Goal: Transaction & Acquisition: Book appointment/travel/reservation

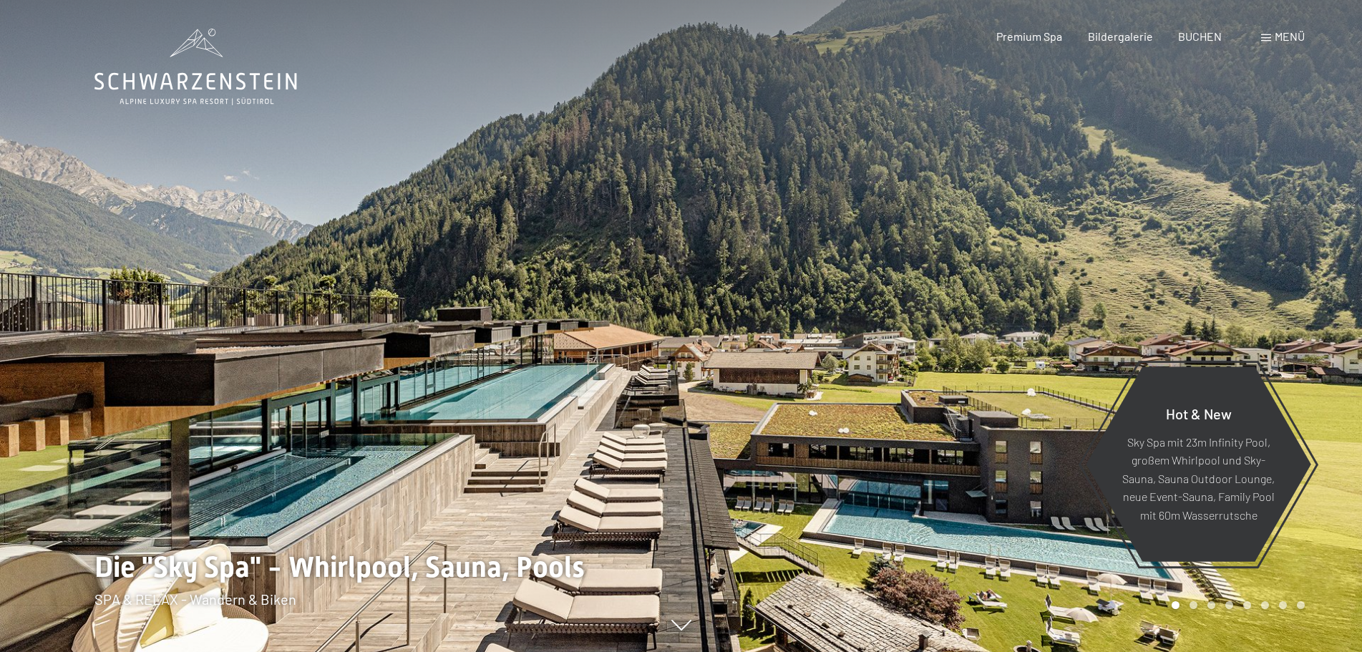
drag, startPoint x: 575, startPoint y: 443, endPoint x: 1060, endPoint y: 423, distance: 485.8
click at [1060, 652] on div at bounding box center [682, 652] width 1174 height 0
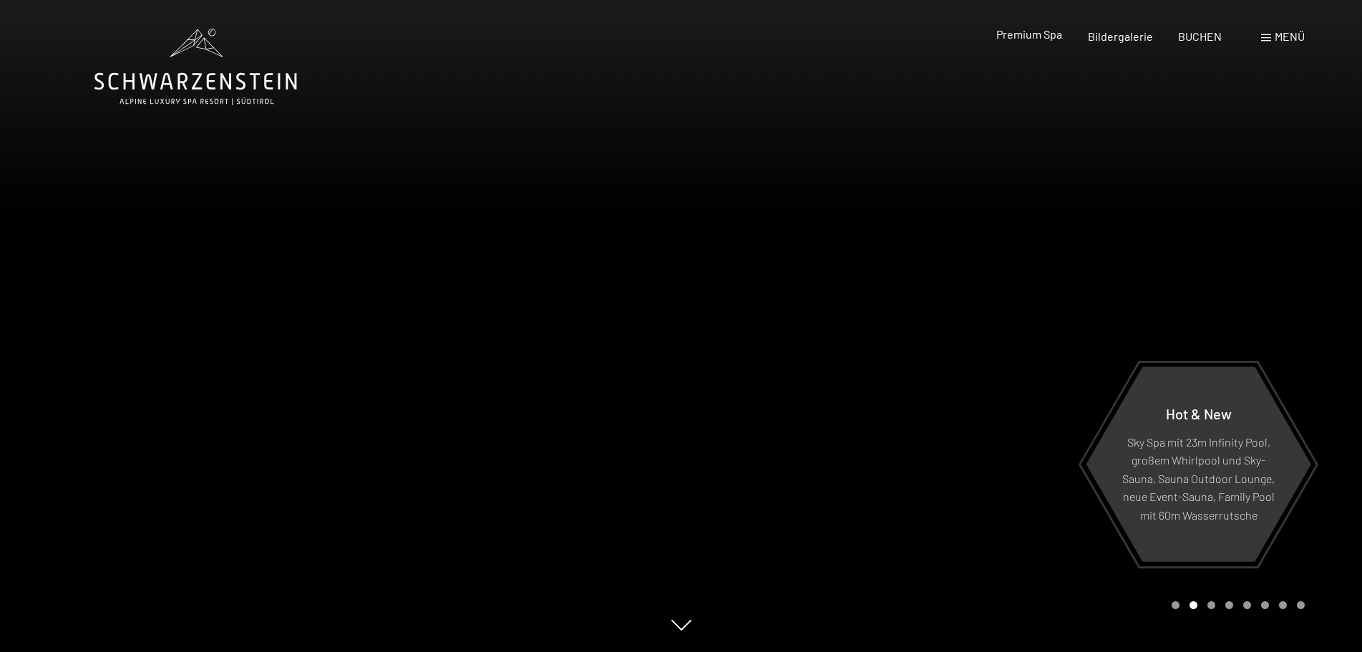
click at [1052, 38] on span "Premium Spa" at bounding box center [1030, 34] width 66 height 14
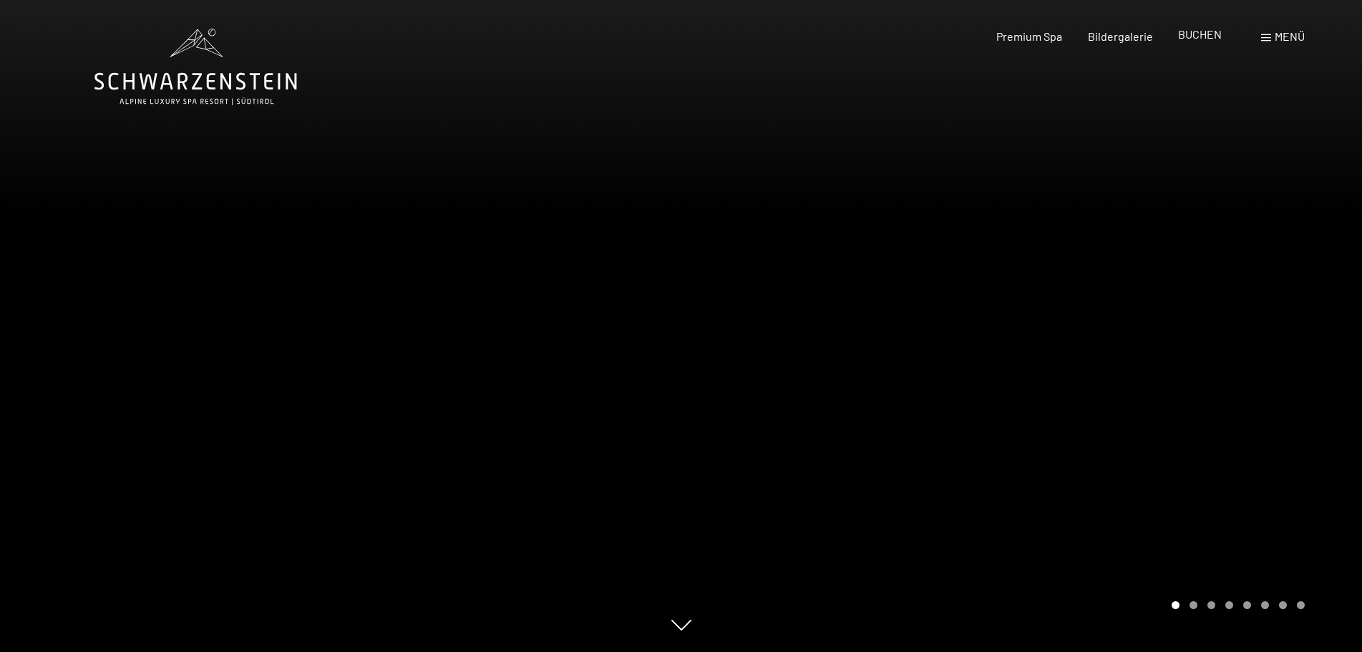
click at [1207, 35] on span "BUCHEN" at bounding box center [1200, 34] width 44 height 14
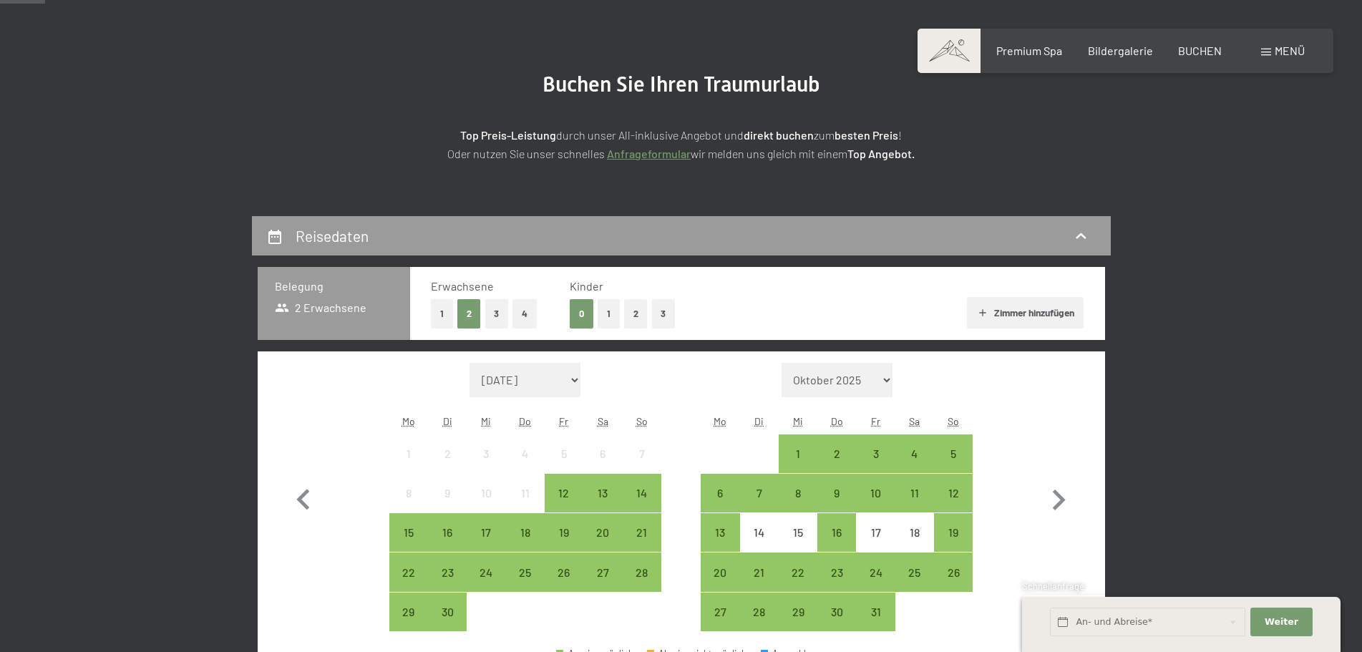
scroll to position [215, 0]
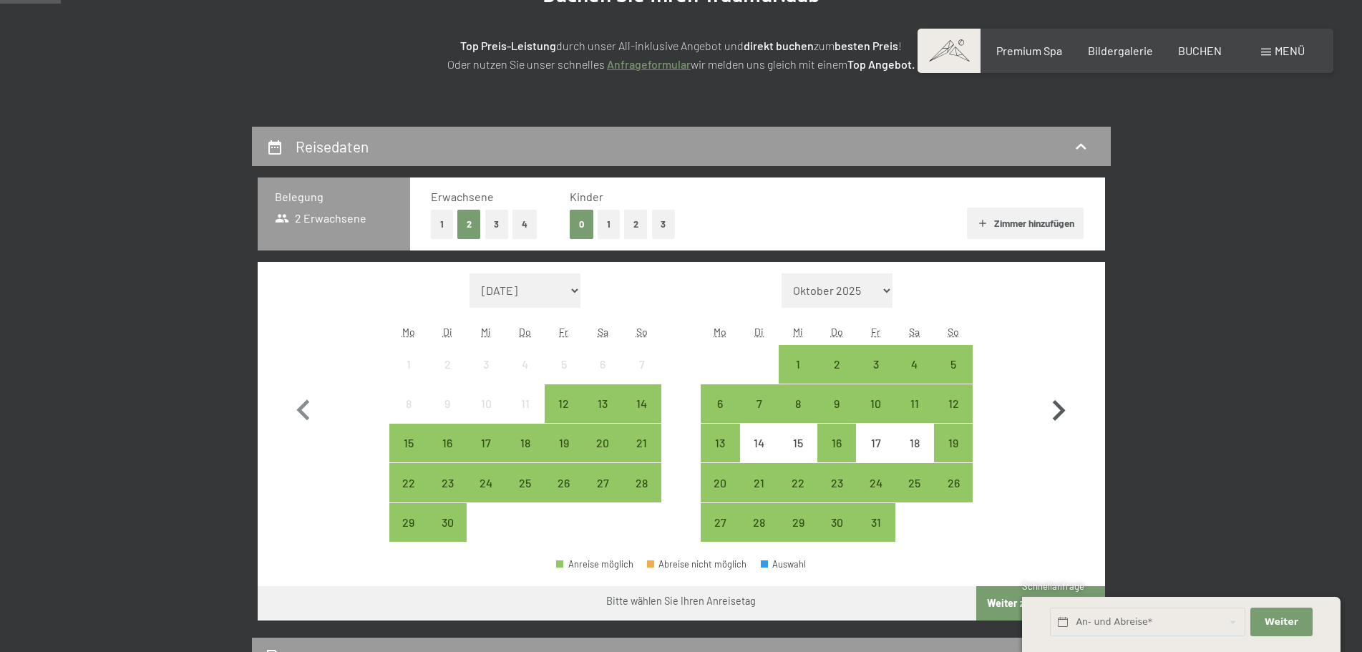
click at [1065, 416] on icon "button" at bounding box center [1059, 411] width 42 height 42
select select "2025-10-01"
select select "2025-11-01"
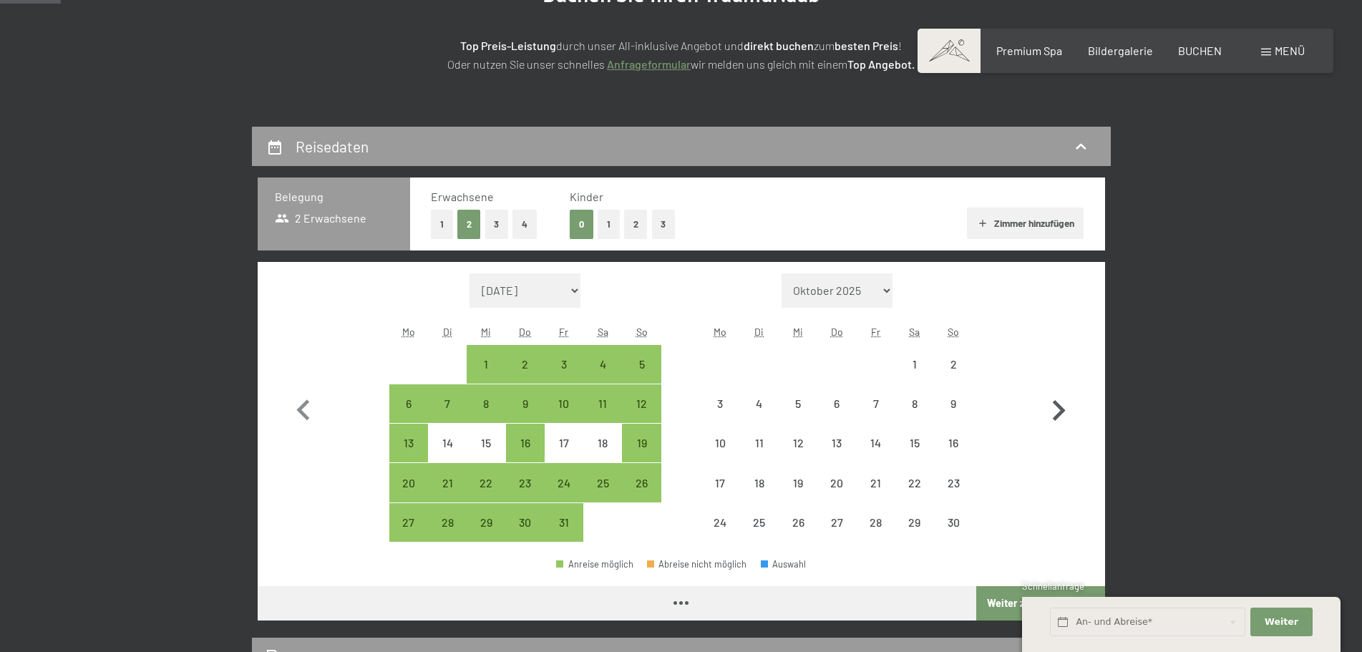
click at [1065, 416] on icon "button" at bounding box center [1059, 411] width 42 height 42
select select "2025-11-01"
select select "2025-12-01"
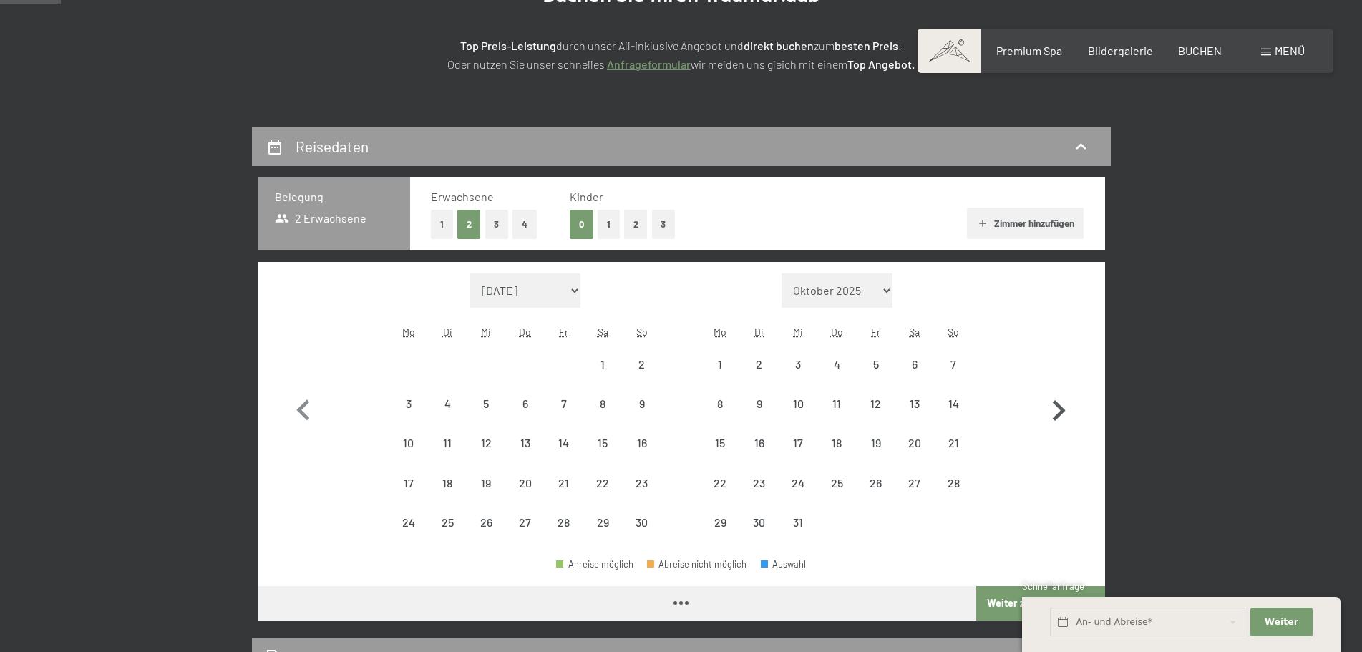
click at [1065, 416] on icon "button" at bounding box center [1059, 411] width 42 height 42
select select "2025-12-01"
select select "2026-01-01"
click at [1065, 416] on icon "button" at bounding box center [1059, 411] width 42 height 42
select select "2026-01-01"
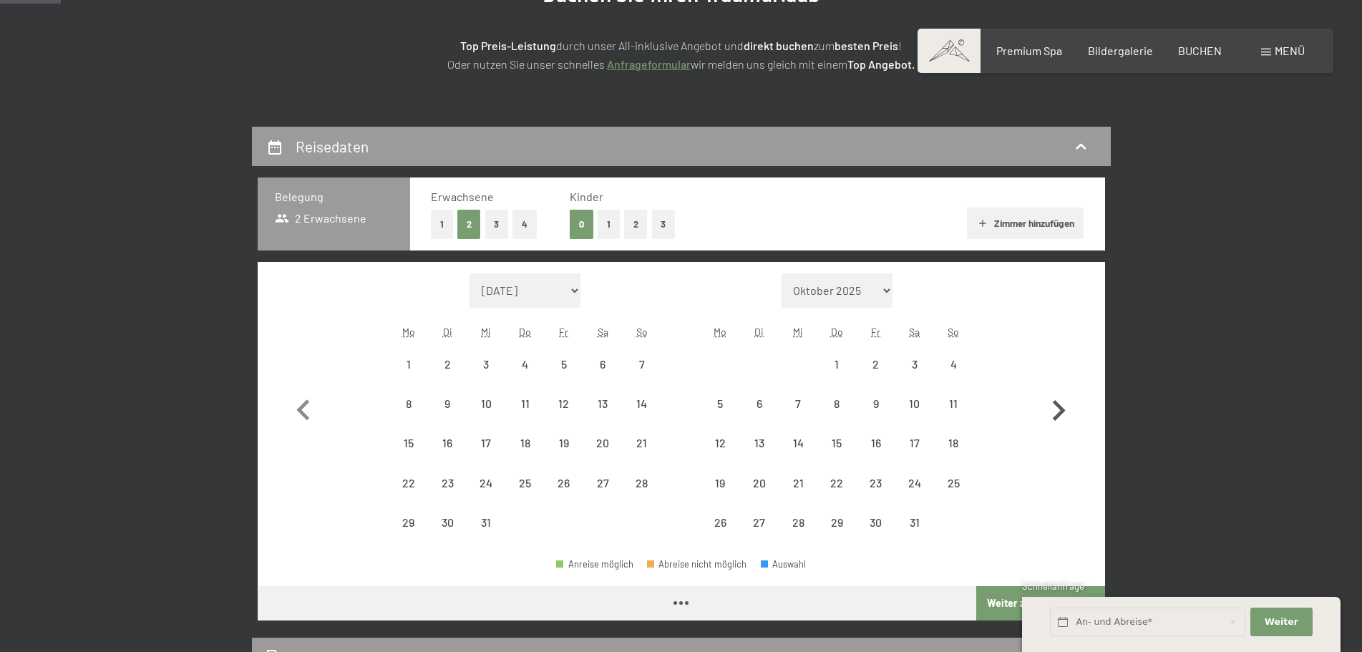
select select "2026-02-01"
select select "2026-01-01"
select select "2026-02-01"
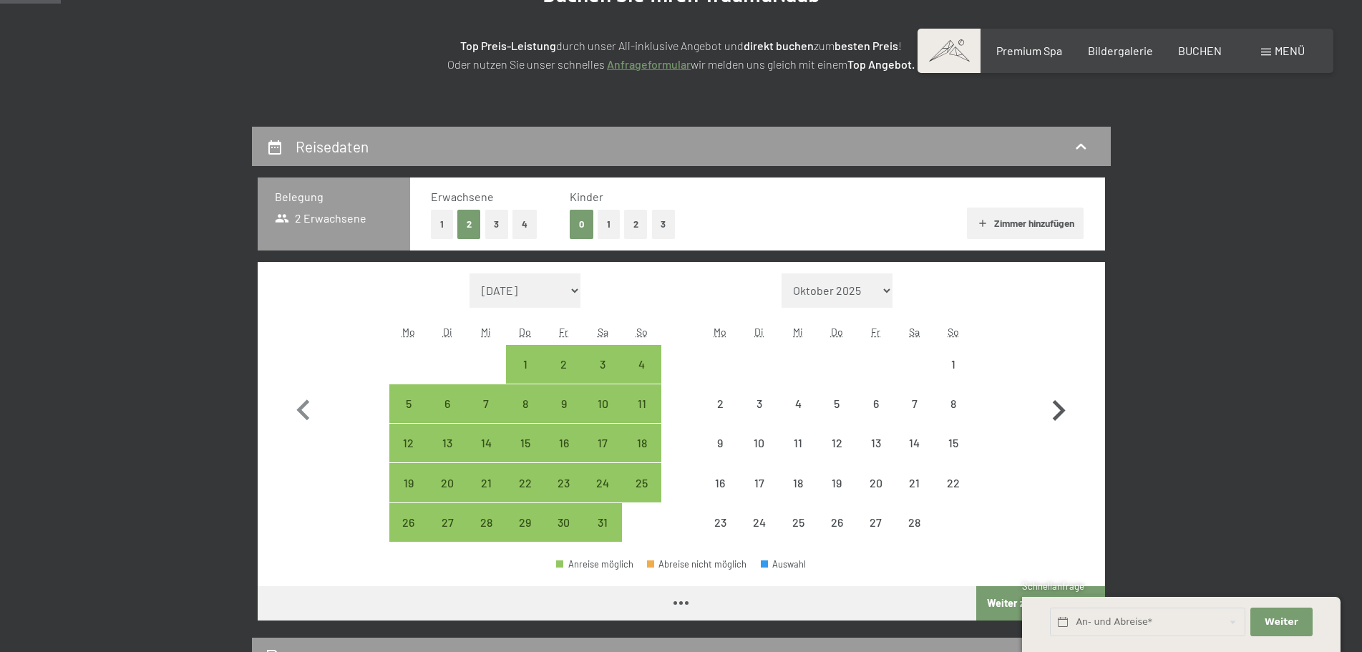
click at [1065, 416] on icon "button" at bounding box center [1059, 411] width 42 height 42
select select "2026-02-01"
select select "2026-03-01"
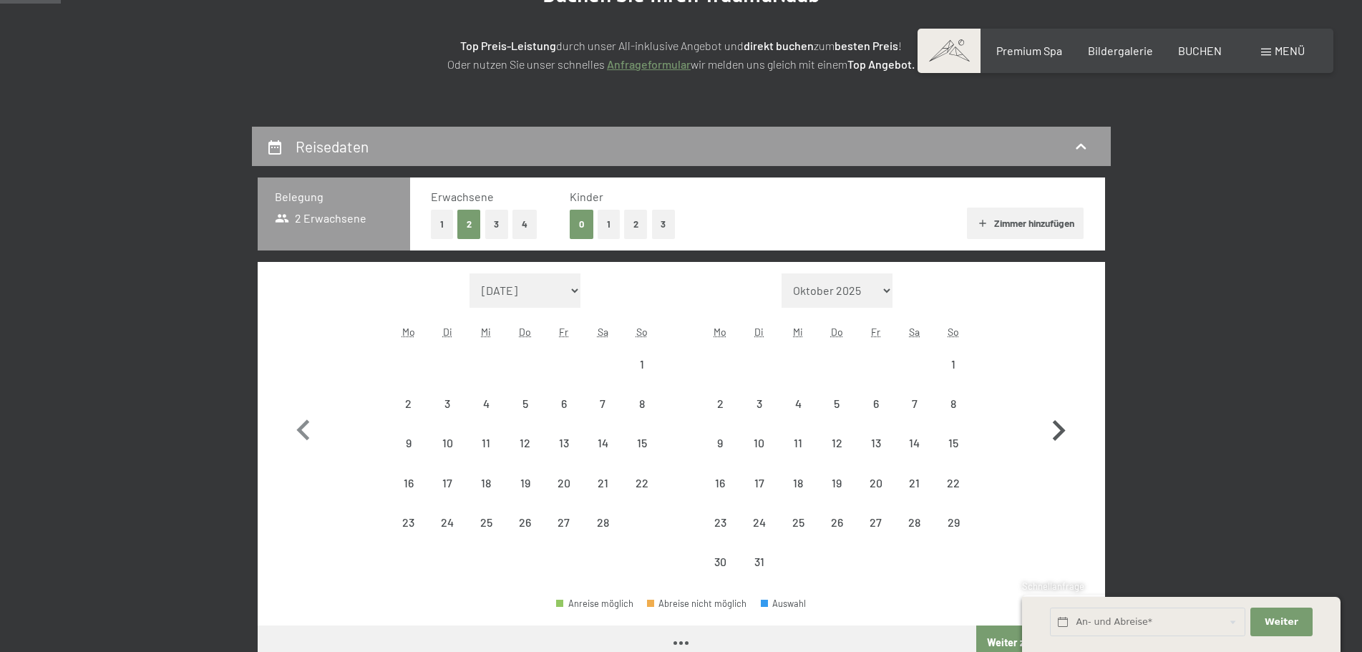
select select "2026-02-01"
select select "2026-03-01"
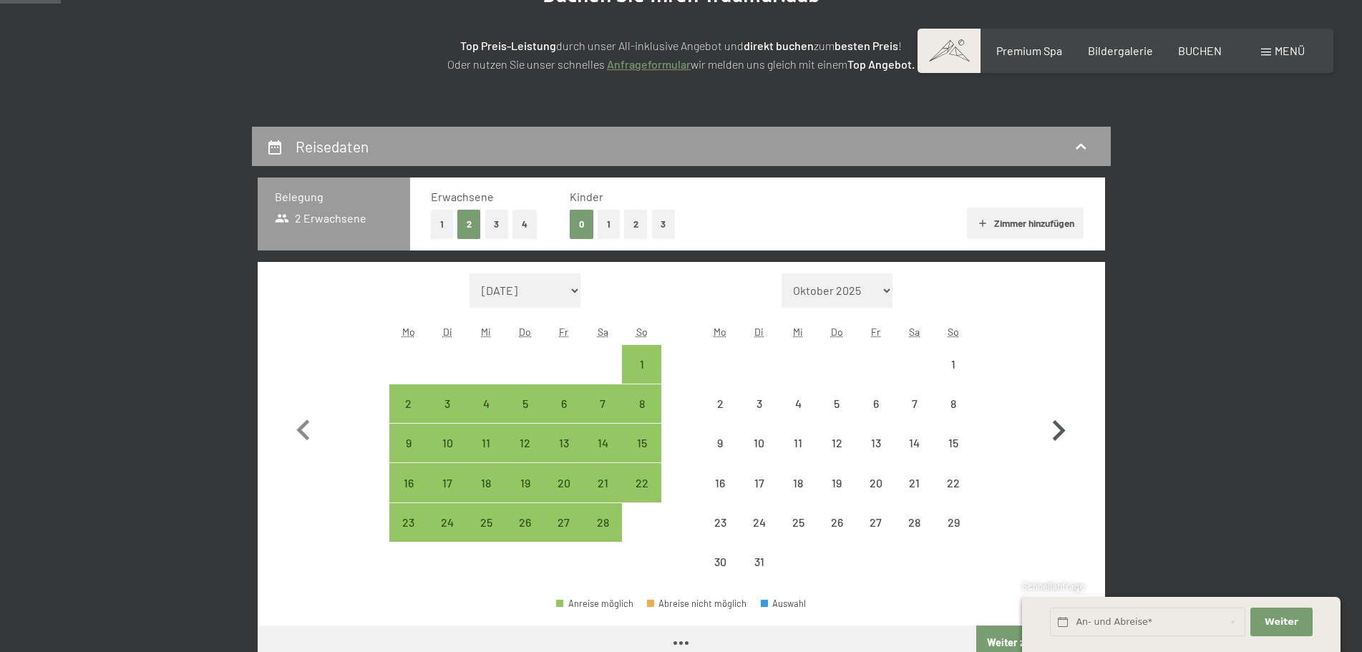
click at [1065, 416] on icon "button" at bounding box center [1059, 431] width 42 height 42
select select "2026-03-01"
select select "2026-04-01"
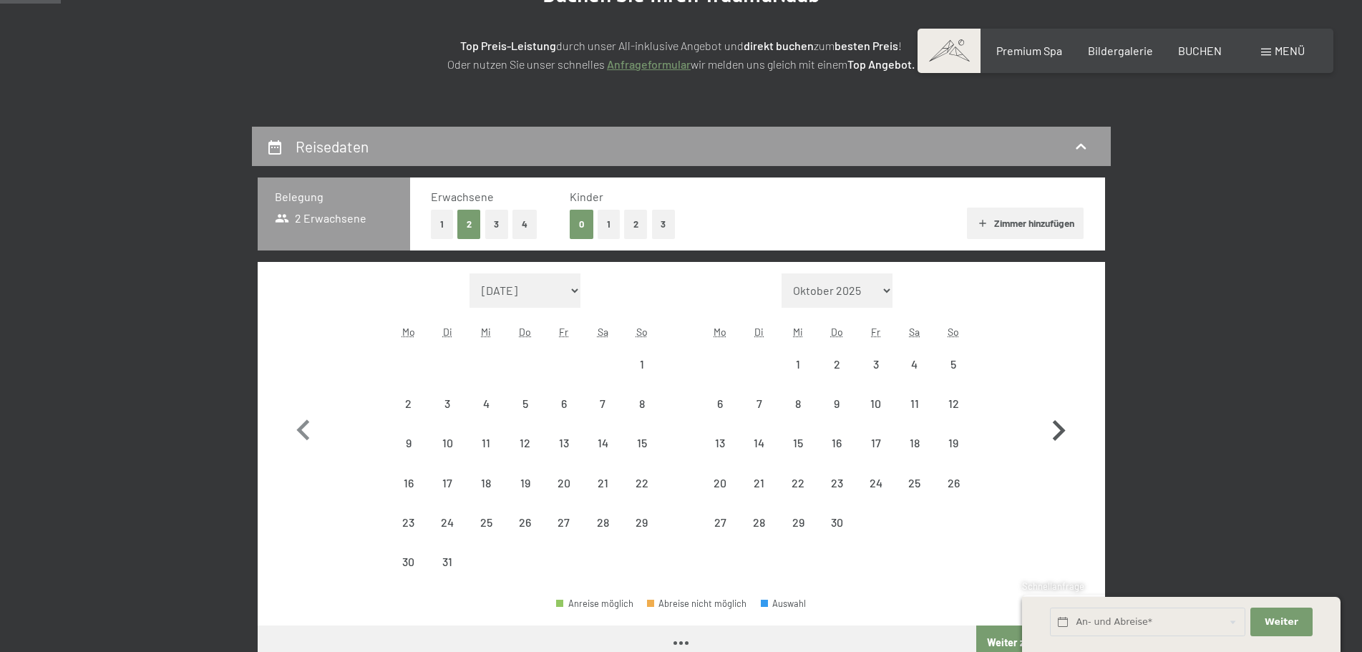
select select "2026-03-01"
select select "2026-04-01"
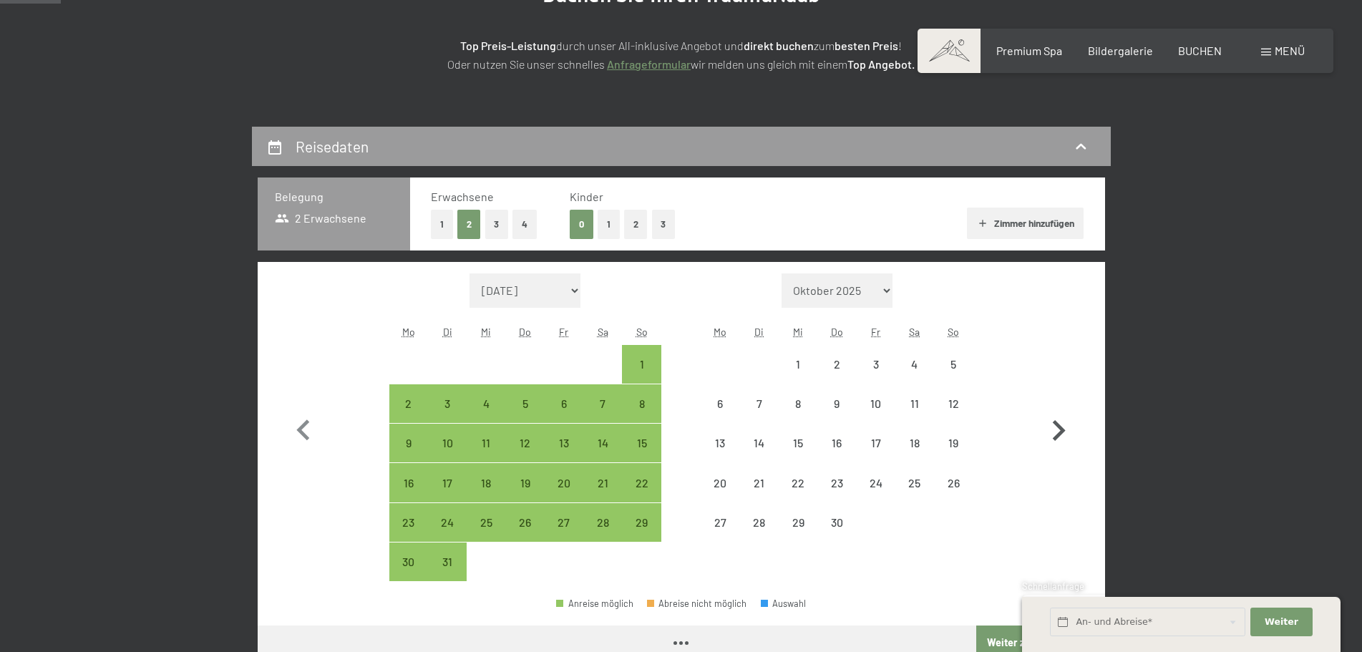
select select "2026-03-01"
select select "2026-04-01"
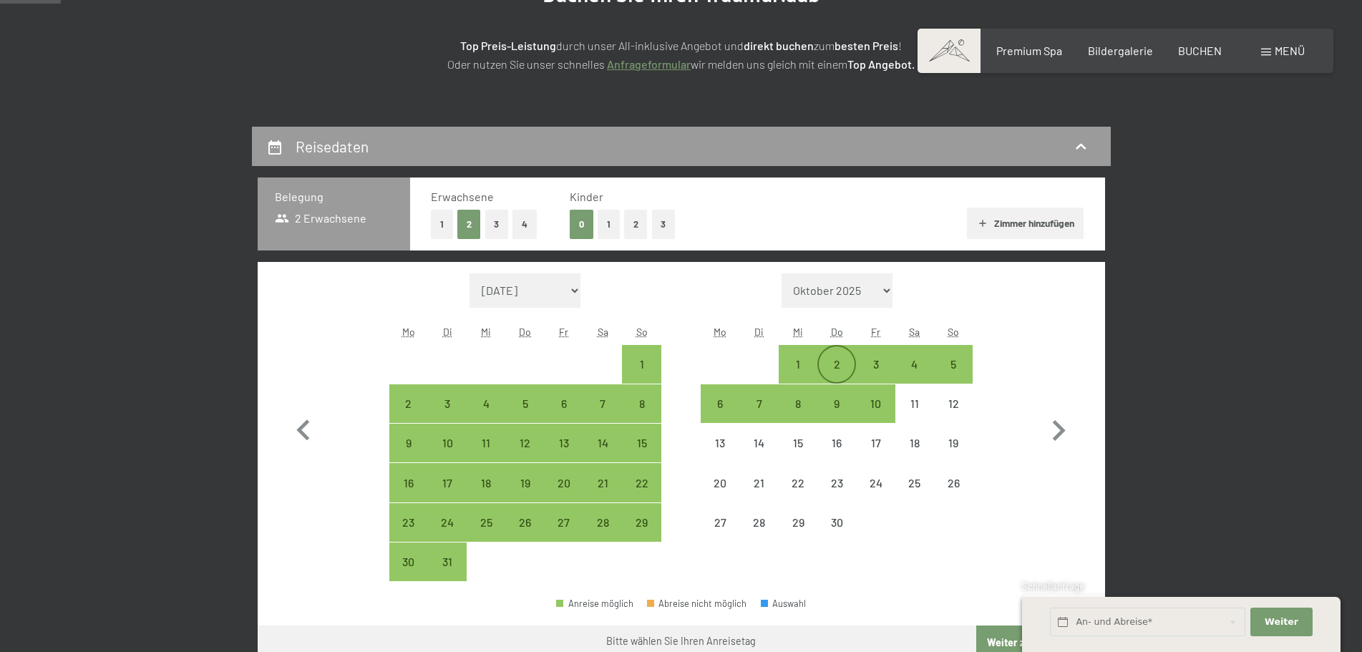
click at [850, 362] on div "2" at bounding box center [837, 377] width 36 height 36
select select "2026-03-01"
select select "2026-04-01"
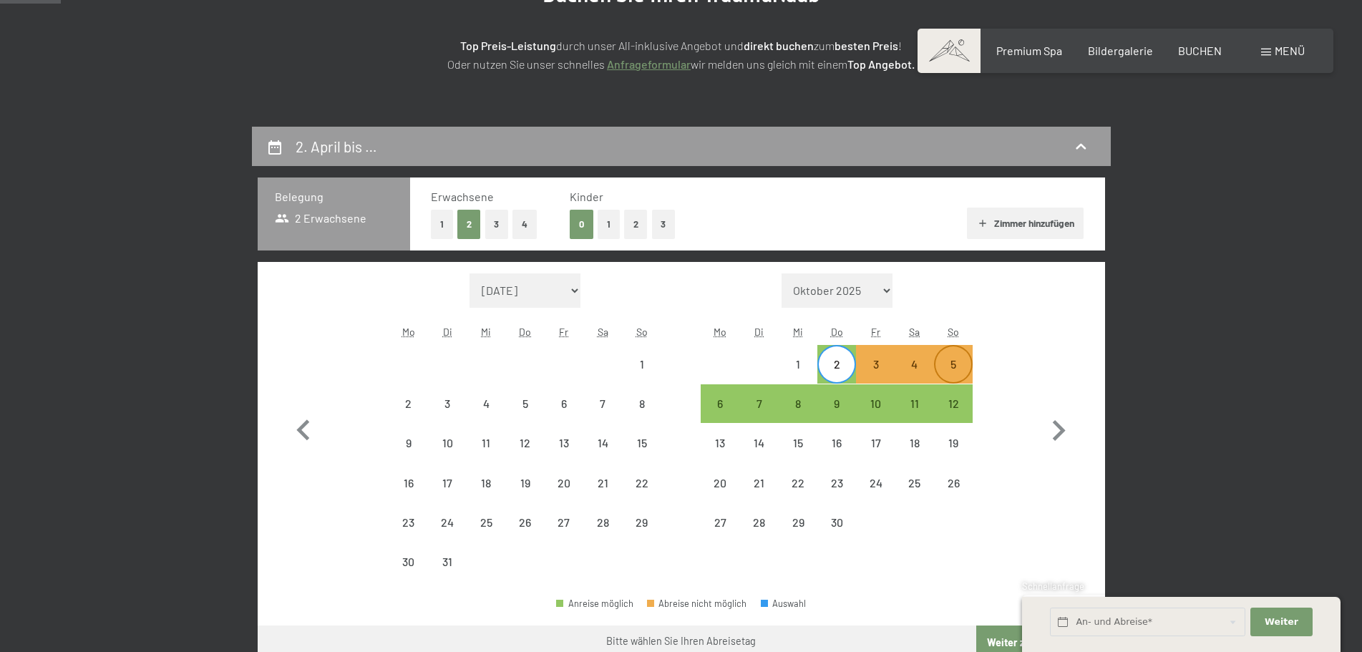
click at [963, 361] on div "5" at bounding box center [954, 377] width 36 height 36
select select "2026-03-01"
select select "2026-04-01"
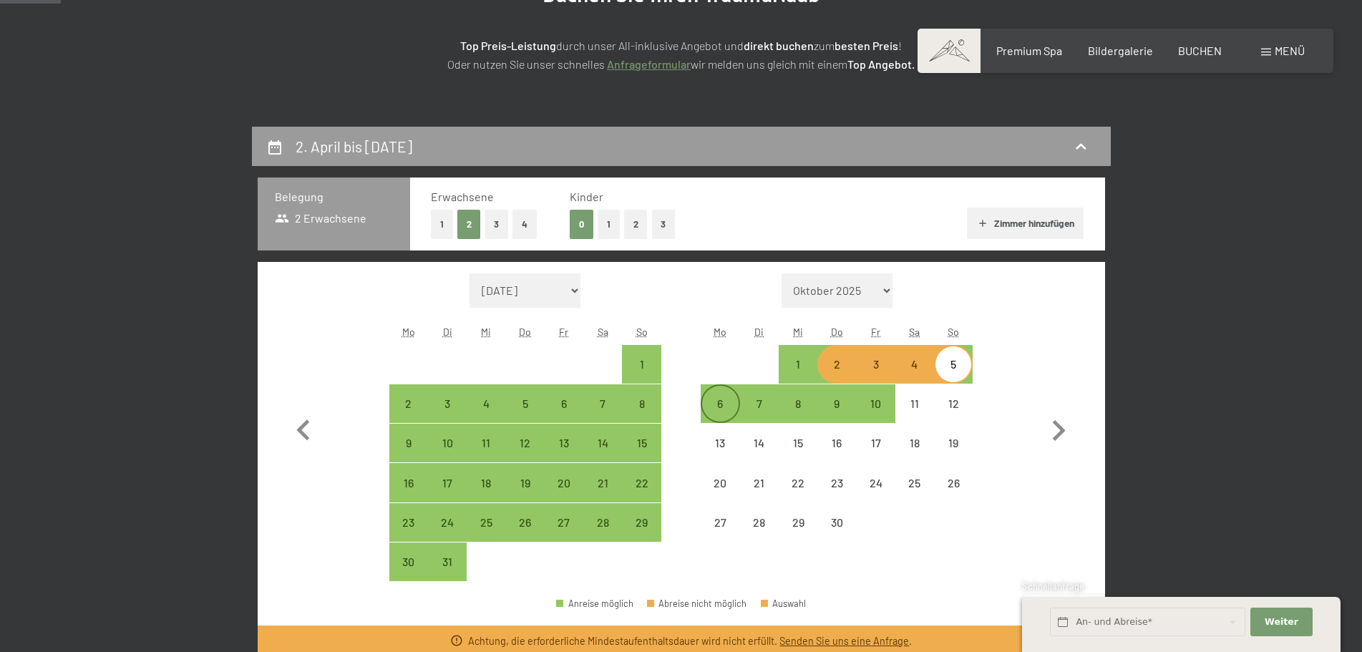
click at [717, 402] on div "6" at bounding box center [720, 416] width 36 height 36
select select "2026-03-01"
select select "2026-04-01"
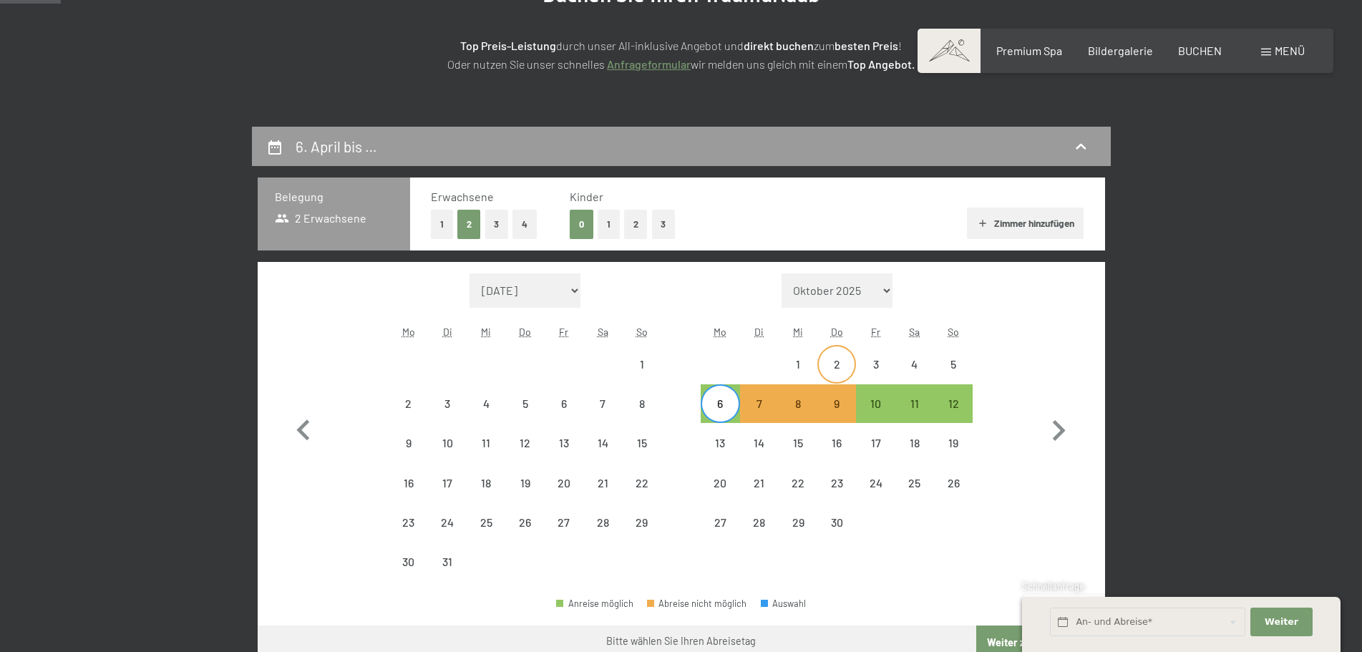
click at [836, 365] on div "2" at bounding box center [837, 377] width 36 height 36
select select "2026-03-01"
select select "2026-04-01"
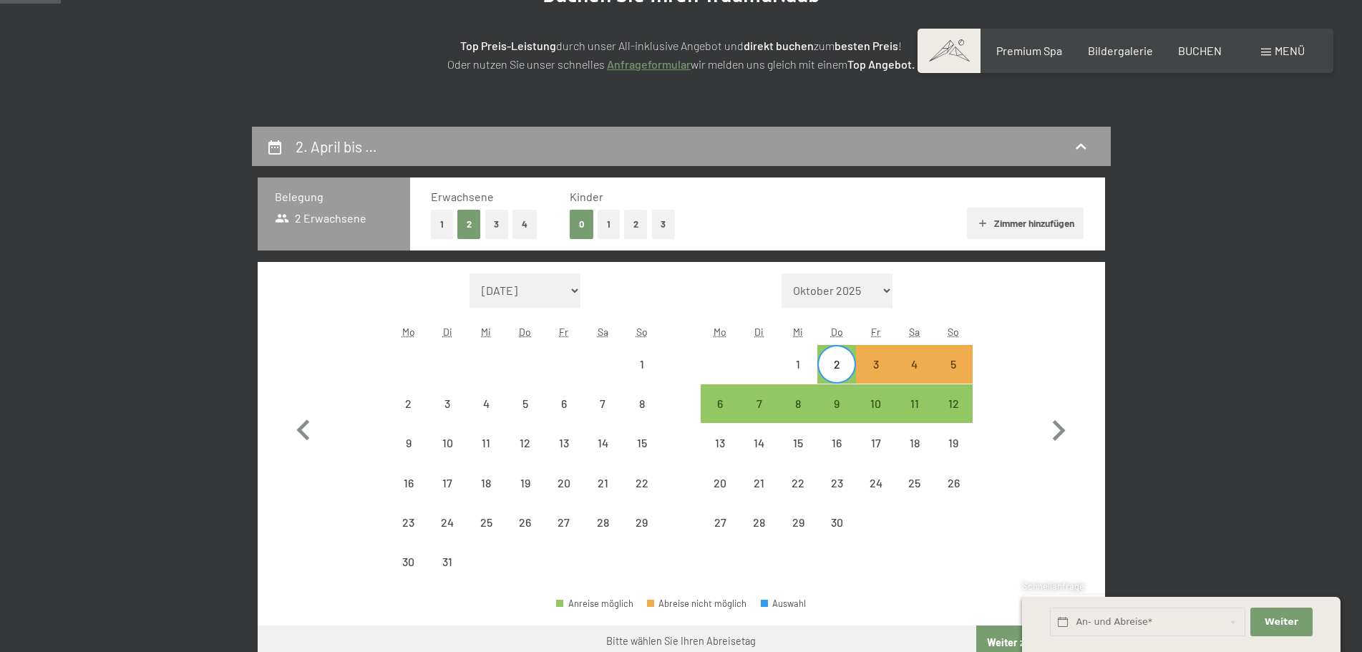
click at [699, 396] on div "Monat/Jahr September 2025 Oktober 2025 November 2025 Dezember 2025 Januar 2026 …" at bounding box center [681, 427] width 797 height 309
click at [722, 395] on div "6" at bounding box center [720, 404] width 36 height 36
select select "2026-03-01"
select select "2026-04-01"
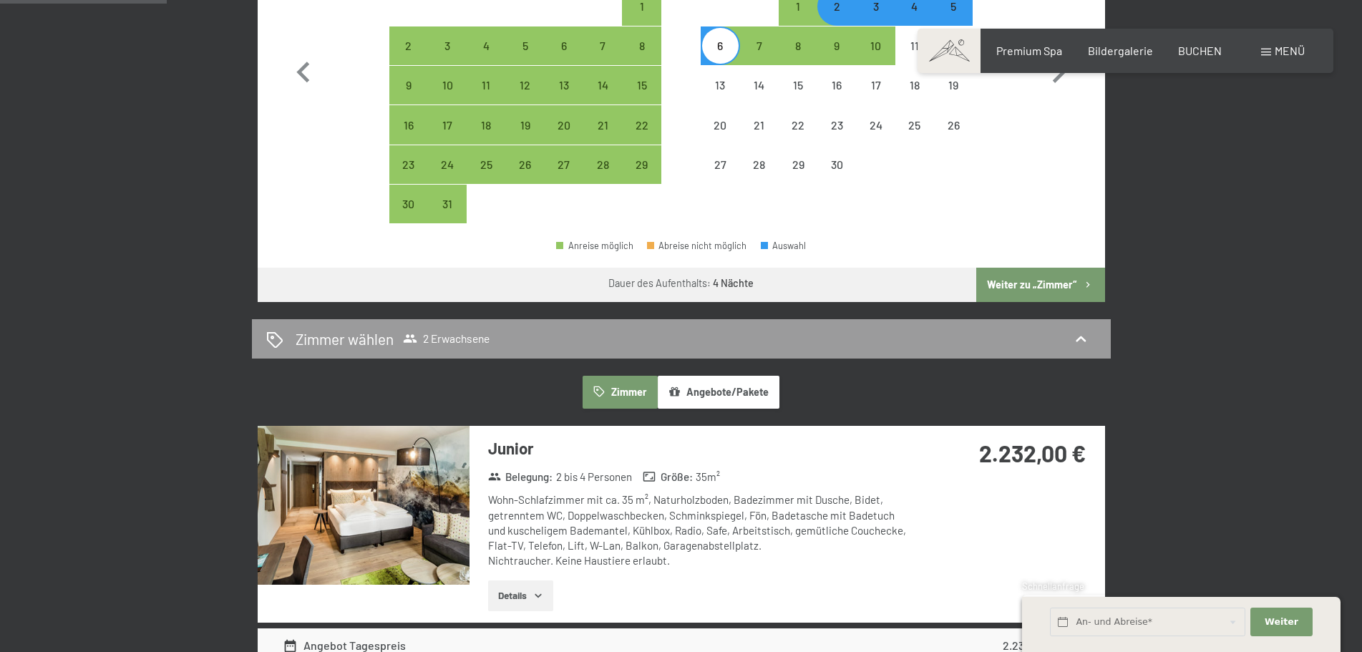
click at [1065, 284] on button "Weiter zu „Zimmer“" at bounding box center [1041, 285] width 128 height 34
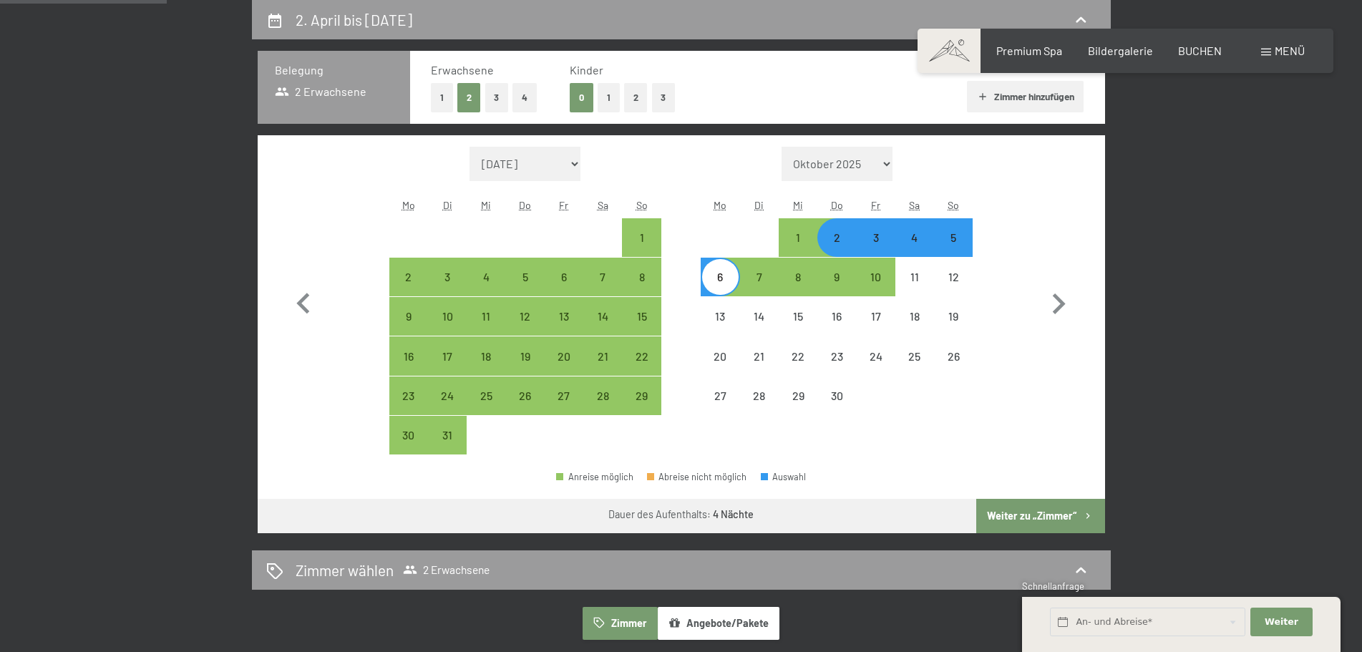
select select "2026-03-01"
select select "2026-04-01"
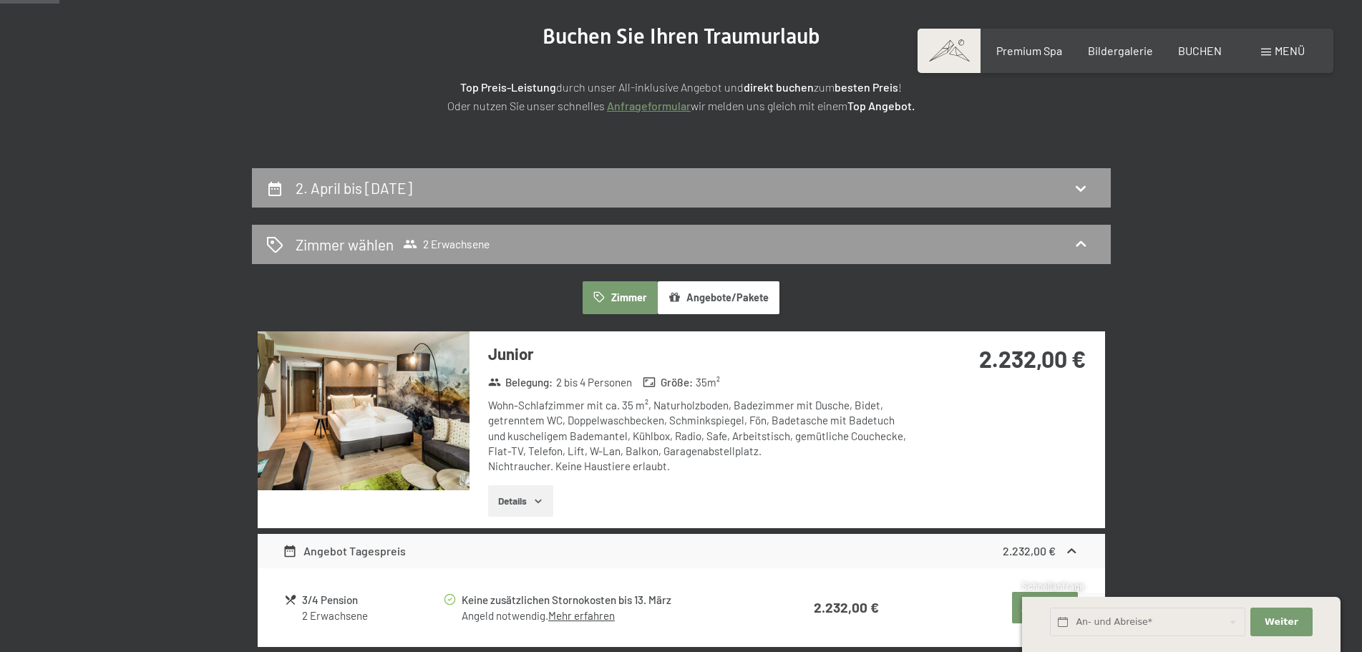
scroll to position [198, 0]
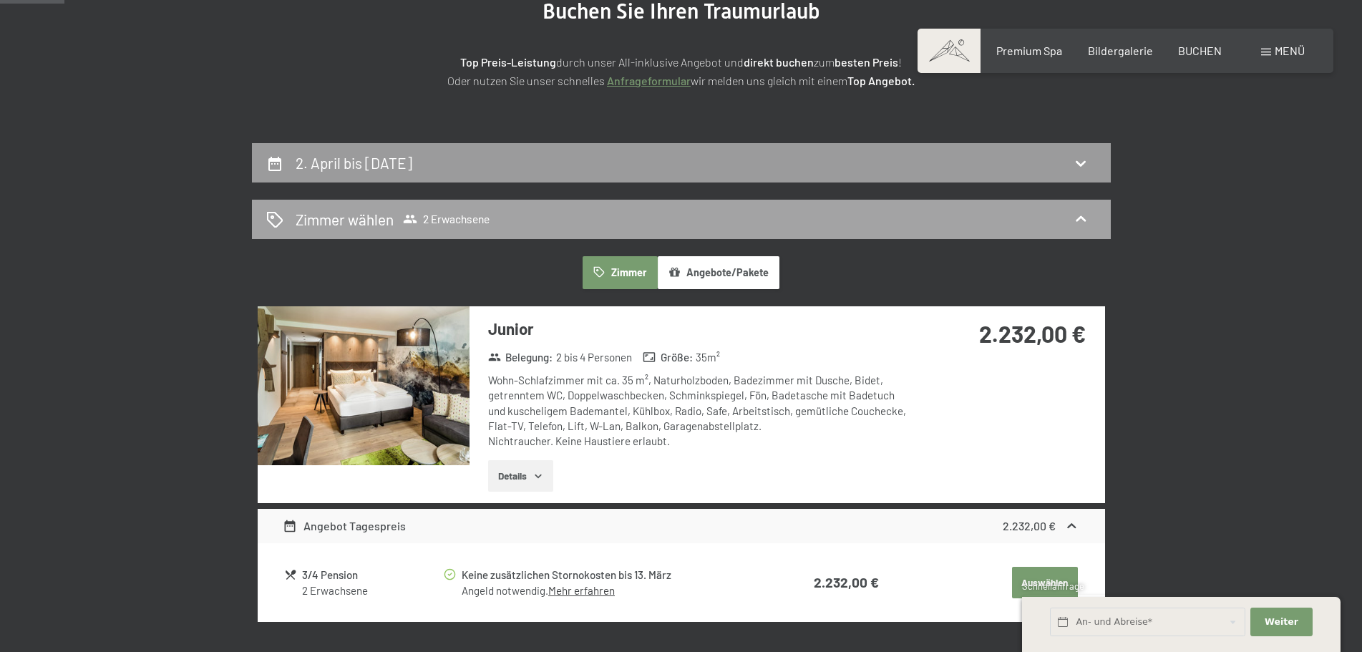
click at [543, 232] on div "Zimmer wählen 2 Erwachsene" at bounding box center [681, 219] width 859 height 39
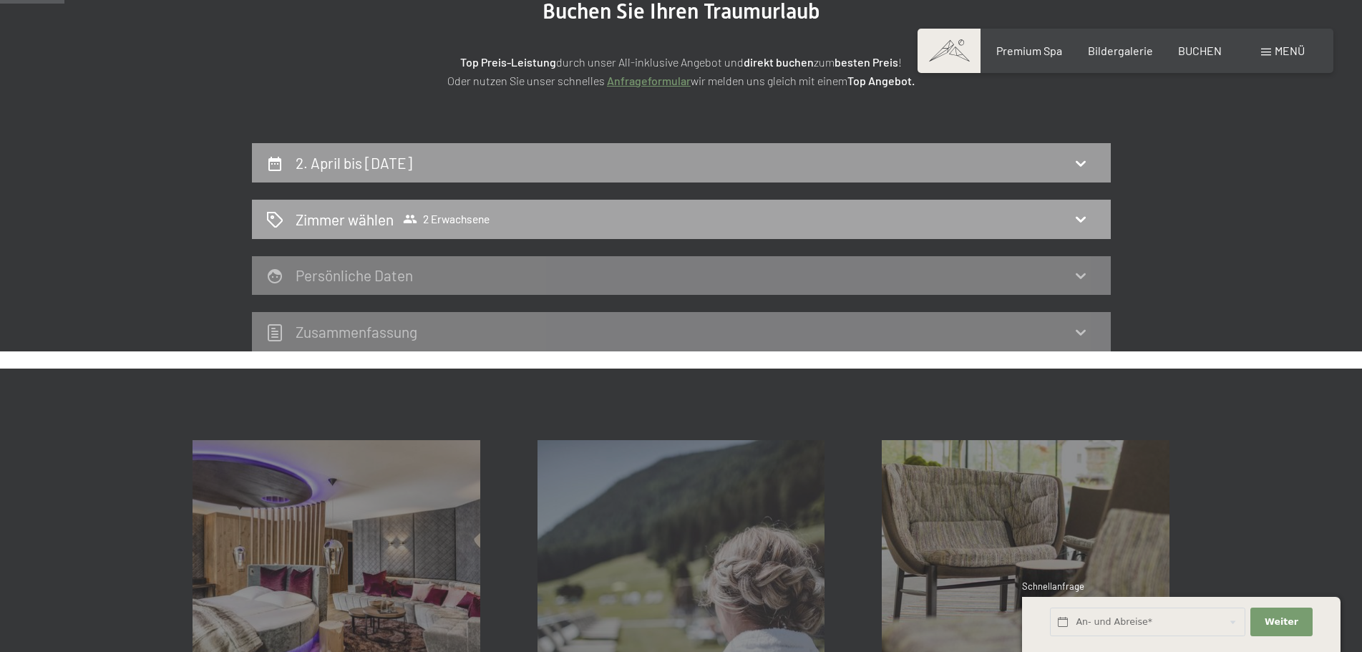
click at [1093, 213] on div "Zimmer wählen 2 Erwachsene" at bounding box center [681, 219] width 831 height 21
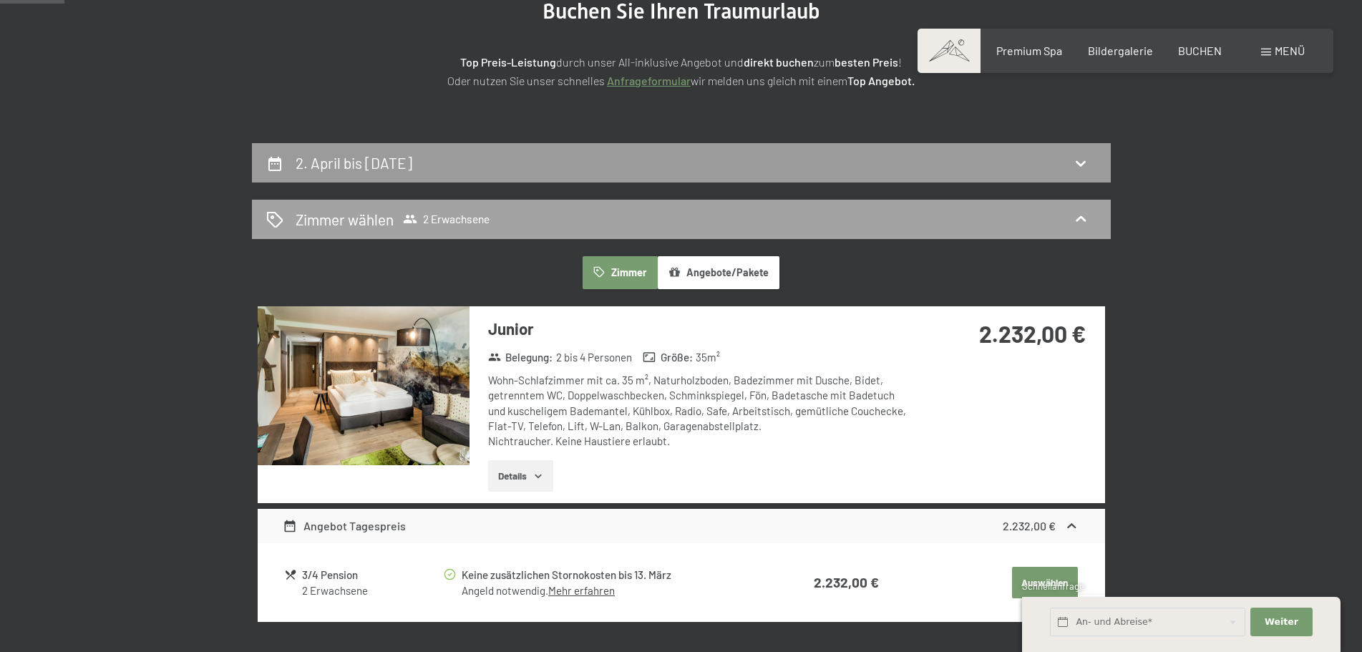
click at [563, 238] on div "Zimmer wählen 2 Erwachsene" at bounding box center [681, 219] width 859 height 39
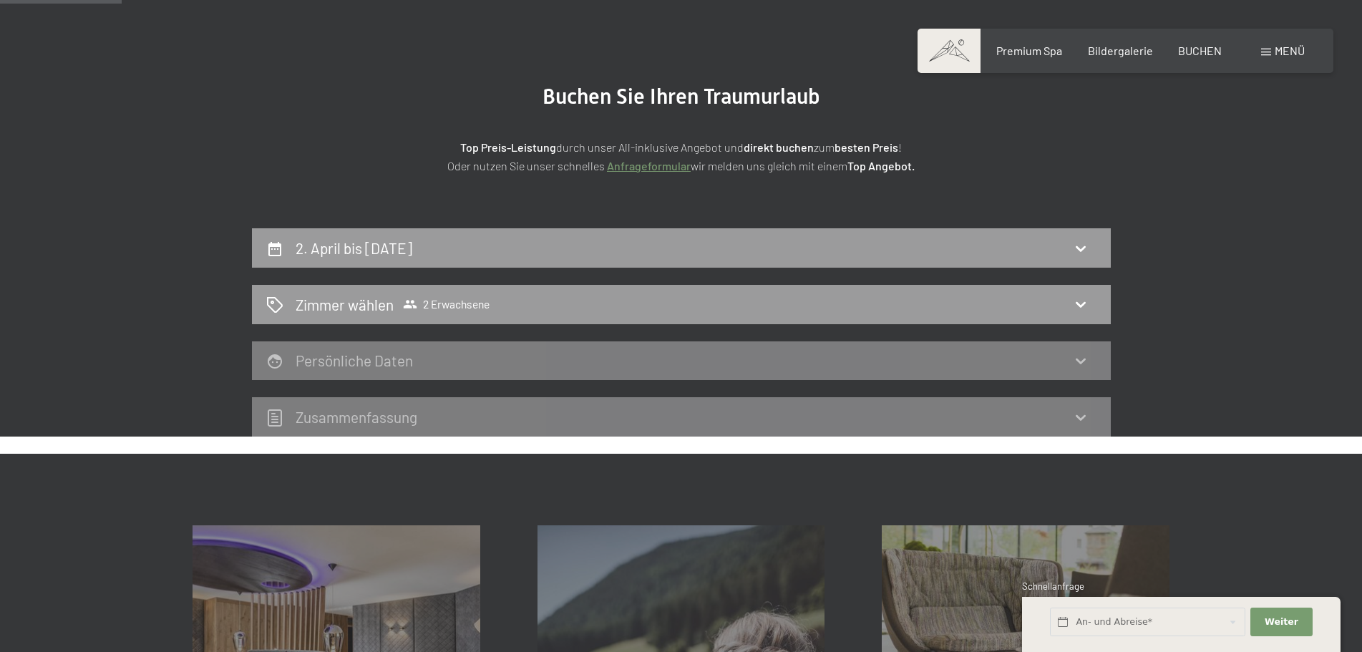
scroll to position [0, 0]
